Goal: Navigation & Orientation: Find specific page/section

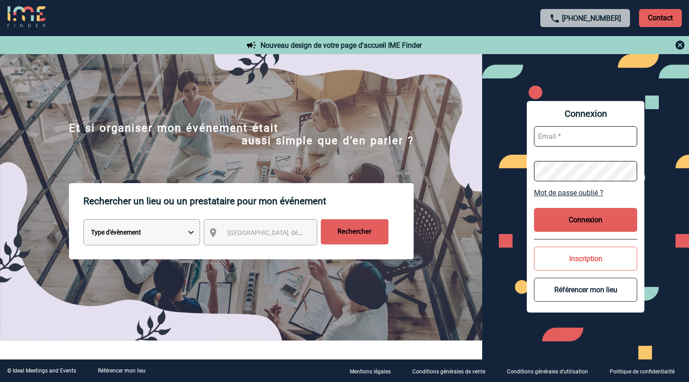
click at [28, 11] on img at bounding box center [26, 17] width 38 height 22
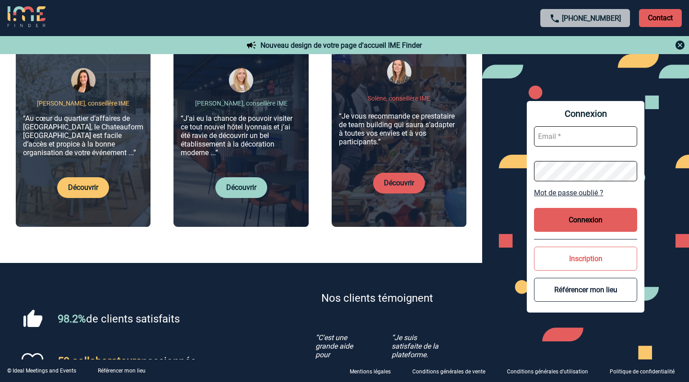
scroll to position [361, 0]
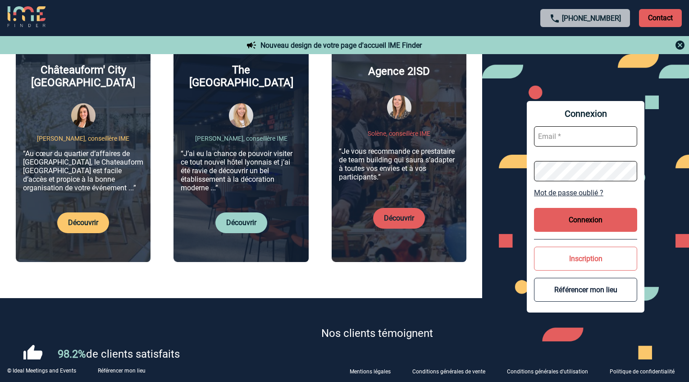
click at [72, 227] on link "Découvrir" at bounding box center [83, 222] width 30 height 9
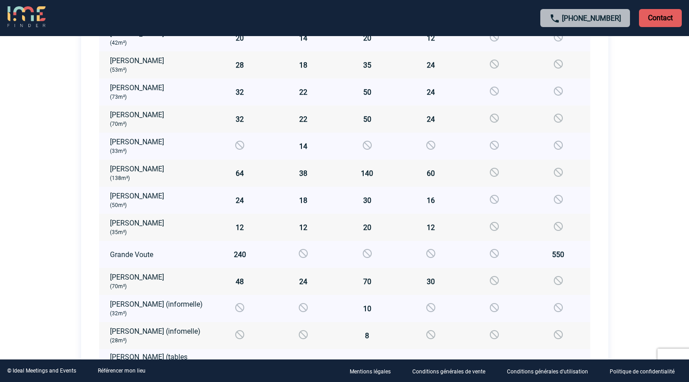
scroll to position [812, 0]
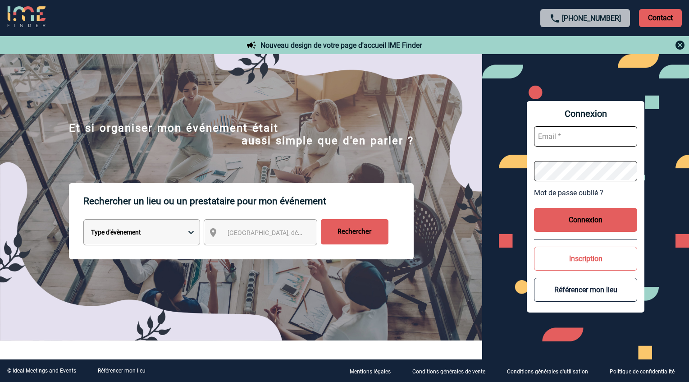
scroll to position [203, 0]
